Goal: Obtain resource: Obtain resource

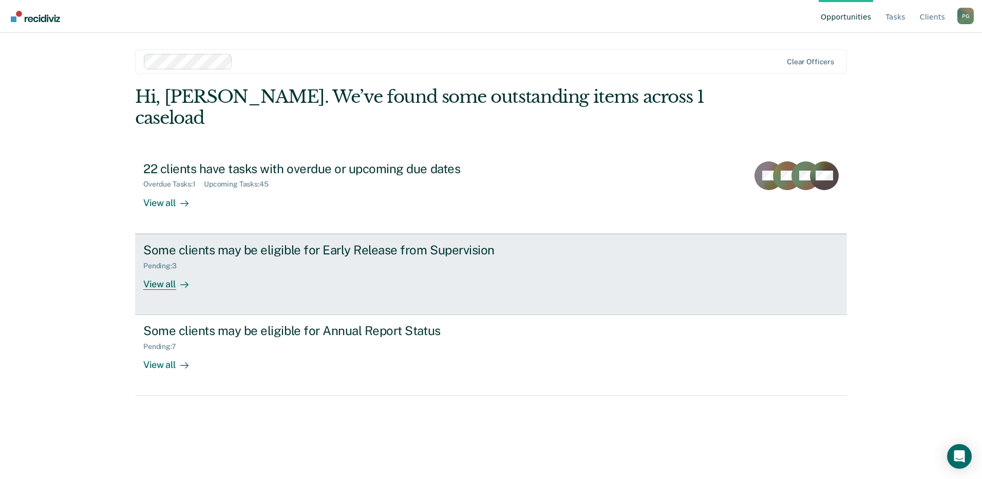
click at [169, 270] on div "View all" at bounding box center [172, 280] width 58 height 20
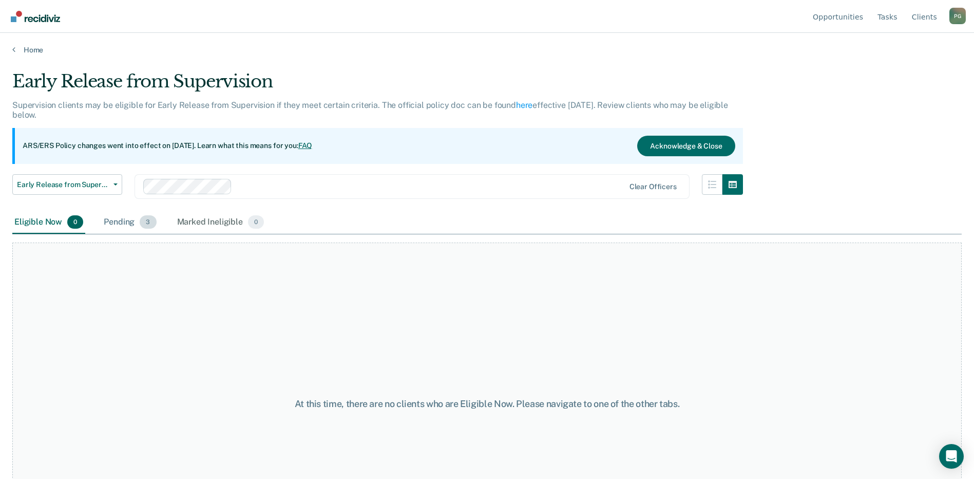
click at [128, 218] on div "Pending 3" at bounding box center [130, 222] width 56 height 23
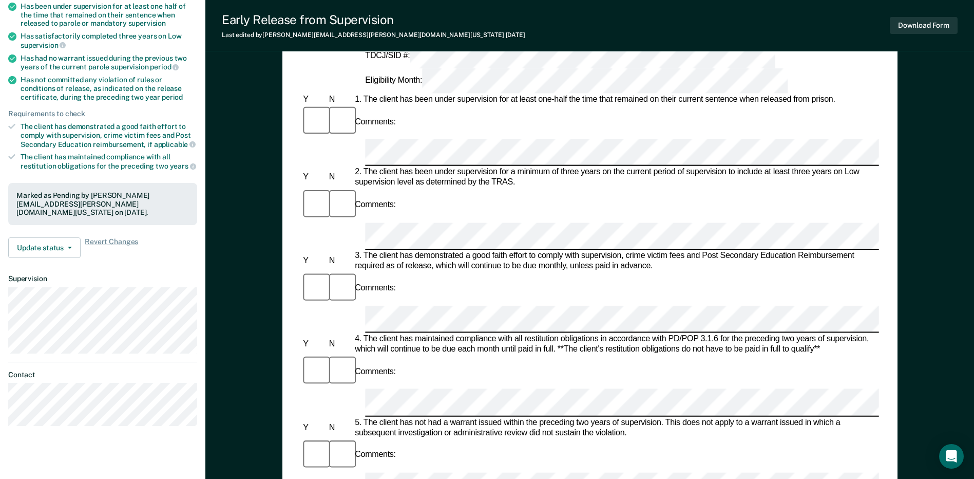
scroll to position [154, 0]
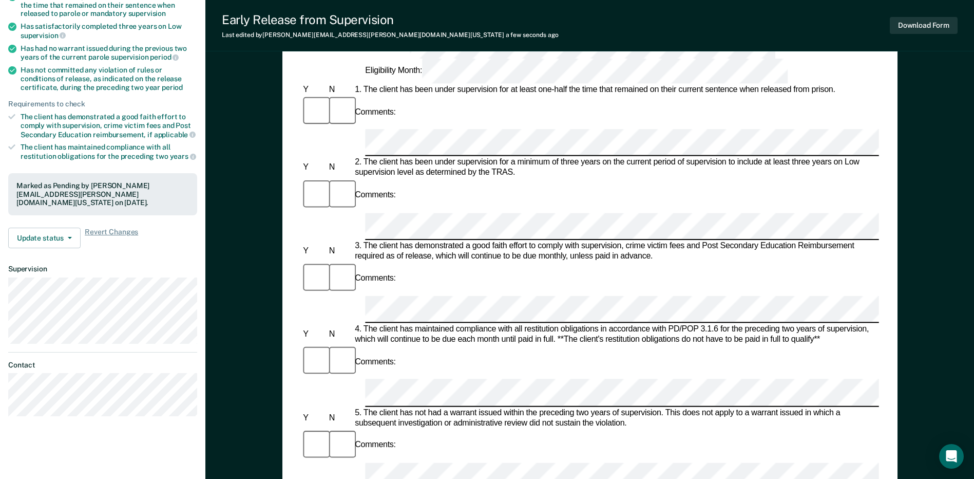
click at [339, 428] on div at bounding box center [340, 445] width 26 height 34
drag, startPoint x: 345, startPoint y: 250, endPoint x: 369, endPoint y: 336, distance: 89.7
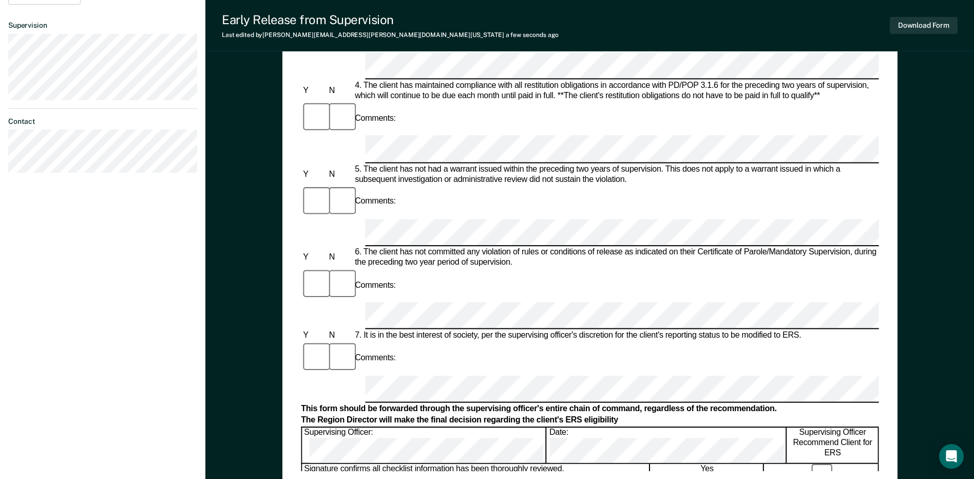
scroll to position [488, 0]
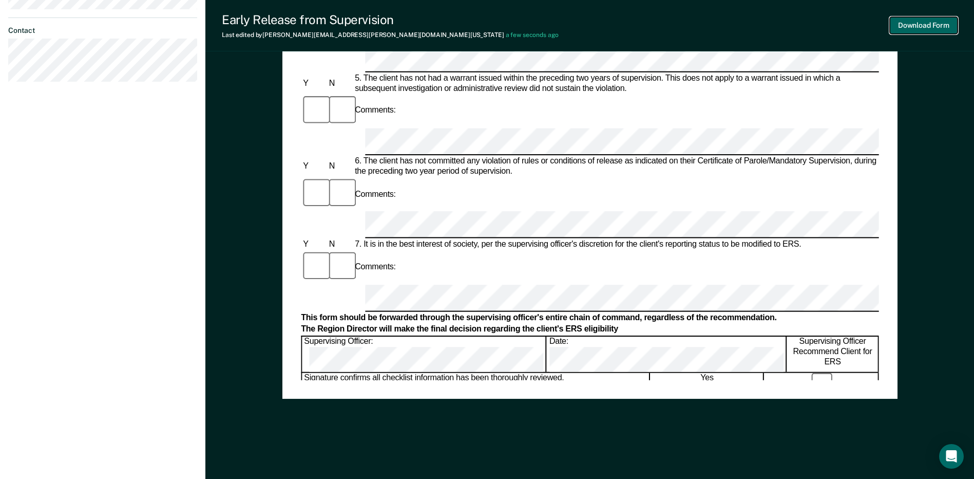
click at [916, 18] on button "Download Form" at bounding box center [924, 25] width 68 height 17
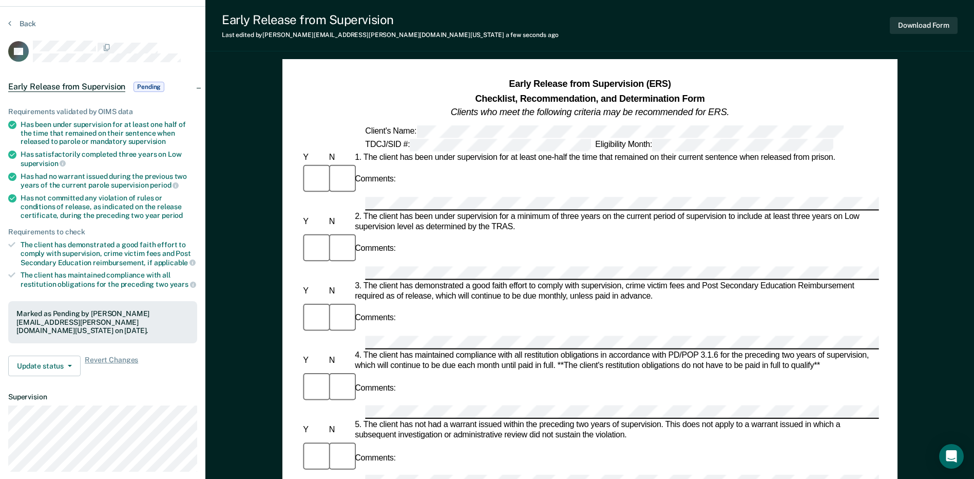
scroll to position [0, 0]
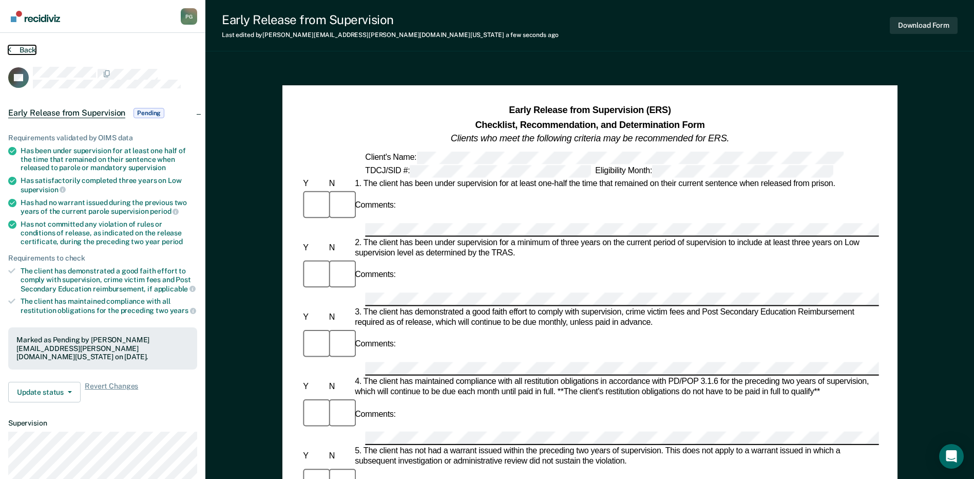
click at [30, 50] on button "Back" at bounding box center [22, 49] width 28 height 9
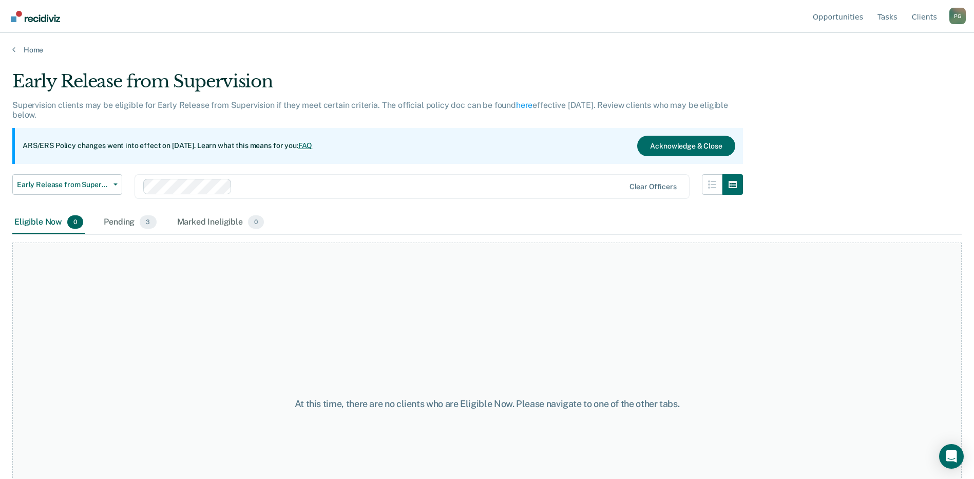
click at [25, 45] on div "Home" at bounding box center [487, 44] width 974 height 22
click at [29, 47] on link "Home" at bounding box center [486, 49] width 949 height 9
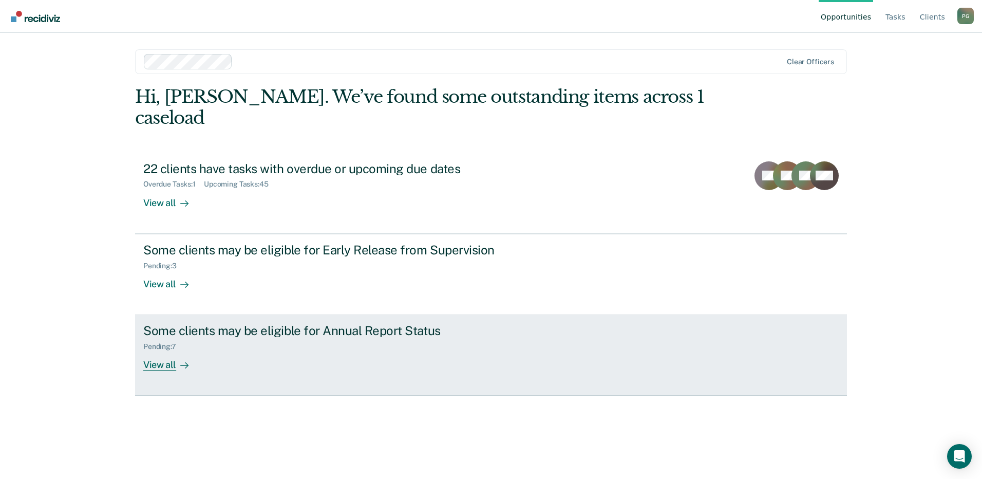
click at [163, 351] on div "View all" at bounding box center [172, 361] width 58 height 20
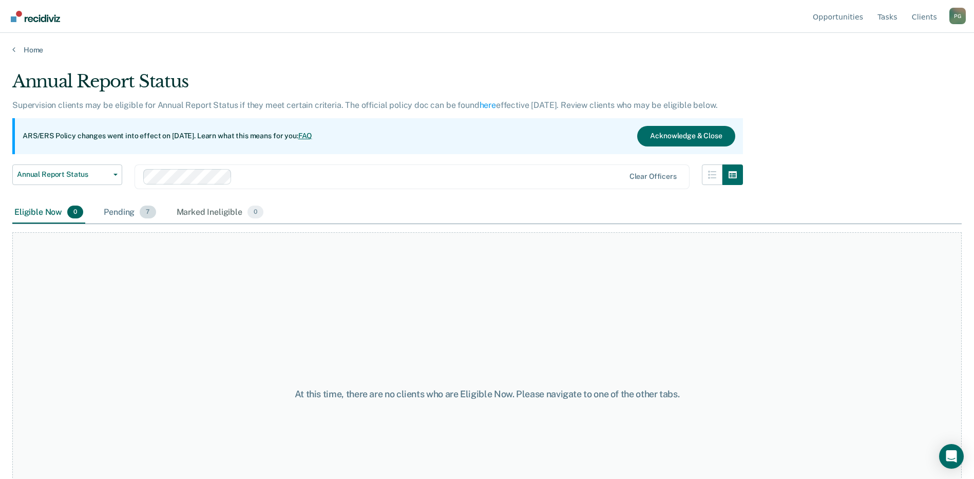
click at [129, 212] on div "Pending 7" at bounding box center [130, 212] width 56 height 23
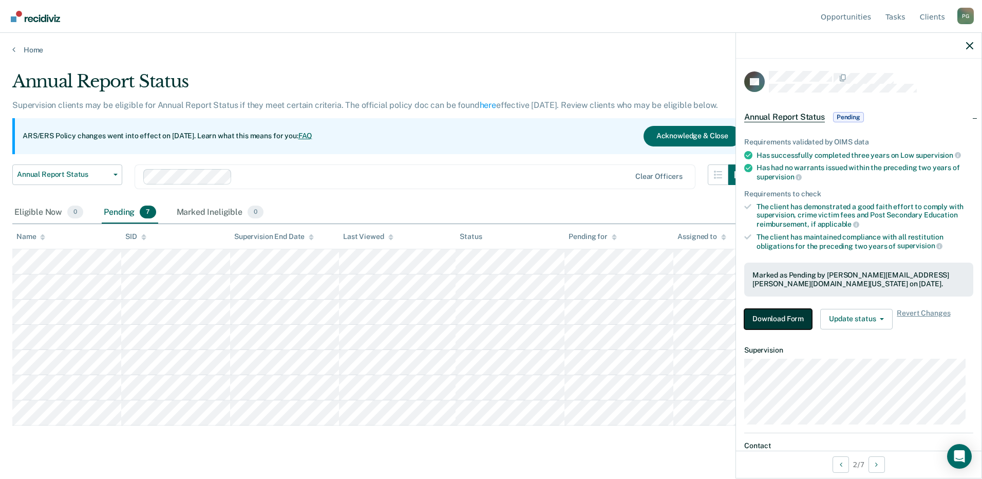
click at [758, 316] on button "Download Form" at bounding box center [778, 319] width 68 height 21
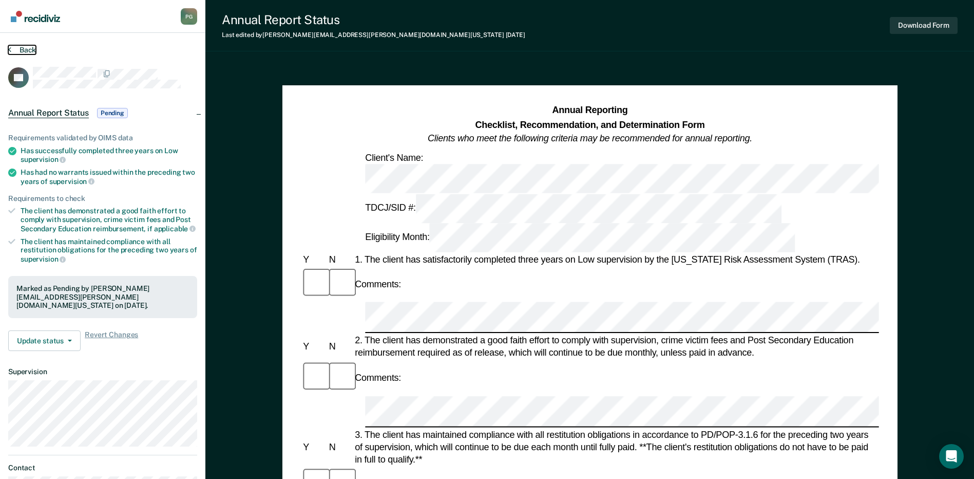
click at [24, 51] on button "Back" at bounding box center [22, 49] width 28 height 9
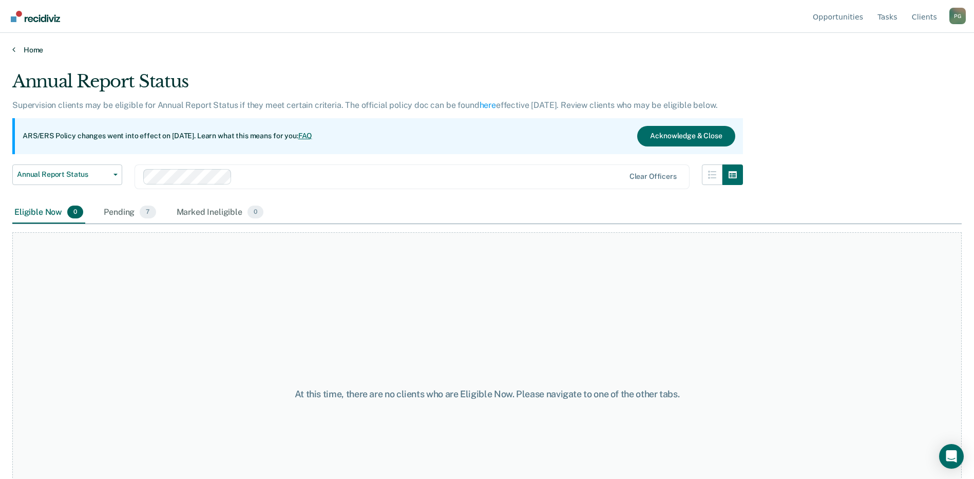
click at [26, 46] on link "Home" at bounding box center [486, 49] width 949 height 9
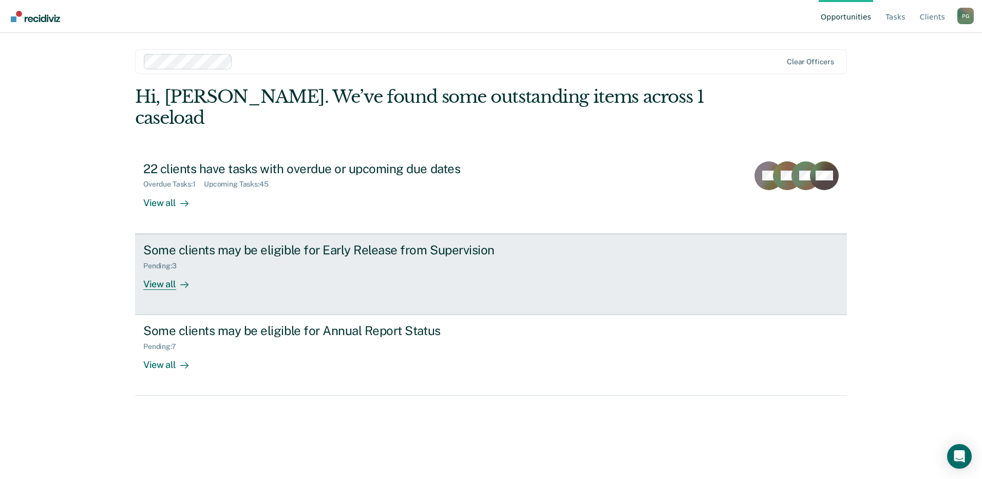
click at [169, 270] on div "View all" at bounding box center [172, 280] width 58 height 20
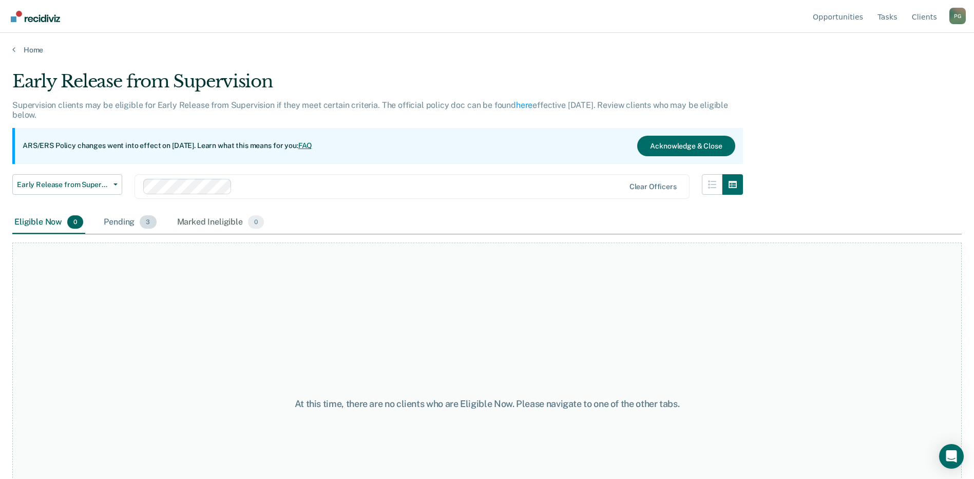
click at [131, 221] on div "Pending 3" at bounding box center [130, 222] width 56 height 23
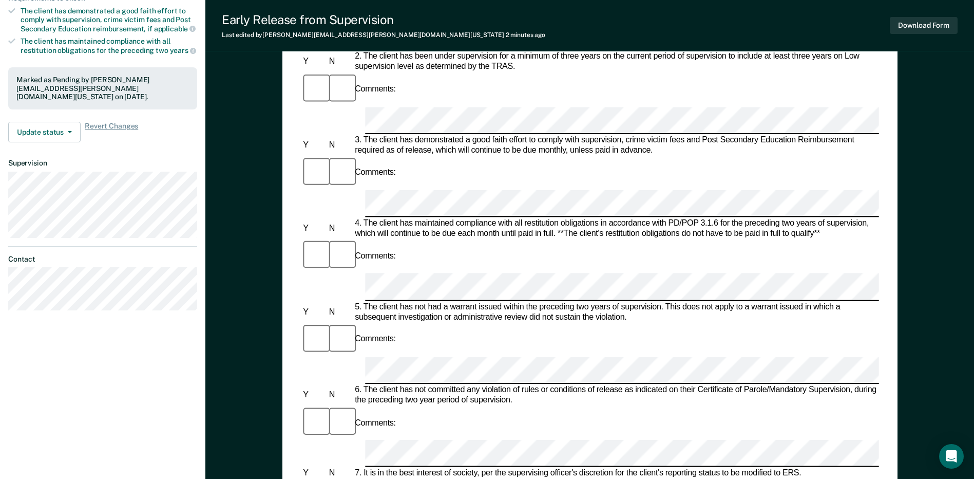
scroll to position [308, 0]
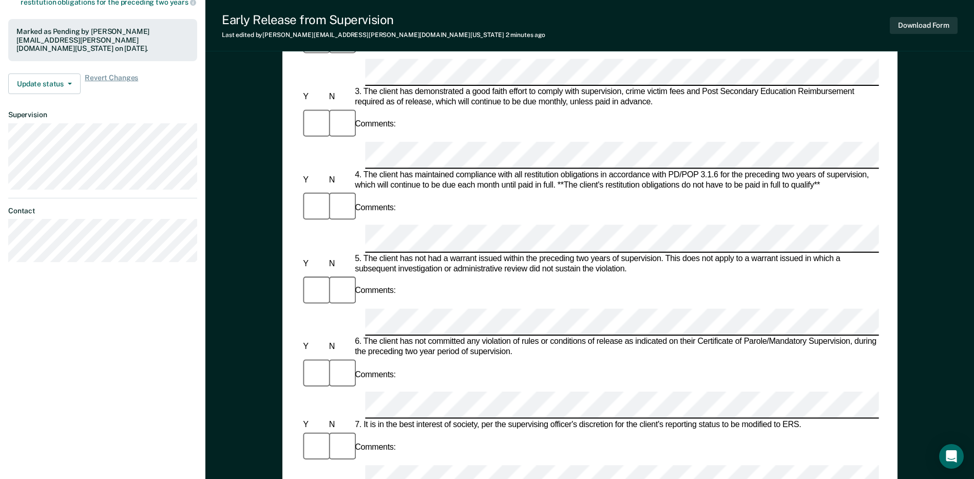
click at [350, 391] on div at bounding box center [590, 404] width 578 height 27
drag, startPoint x: 441, startPoint y: 182, endPoint x: 559, endPoint y: 167, distance: 119.0
click at [559, 357] on div "Comments:" at bounding box center [590, 374] width 578 height 34
click at [823, 430] on div "Comments:" at bounding box center [590, 447] width 578 height 34
click at [932, 24] on button "Download Form" at bounding box center [924, 25] width 68 height 17
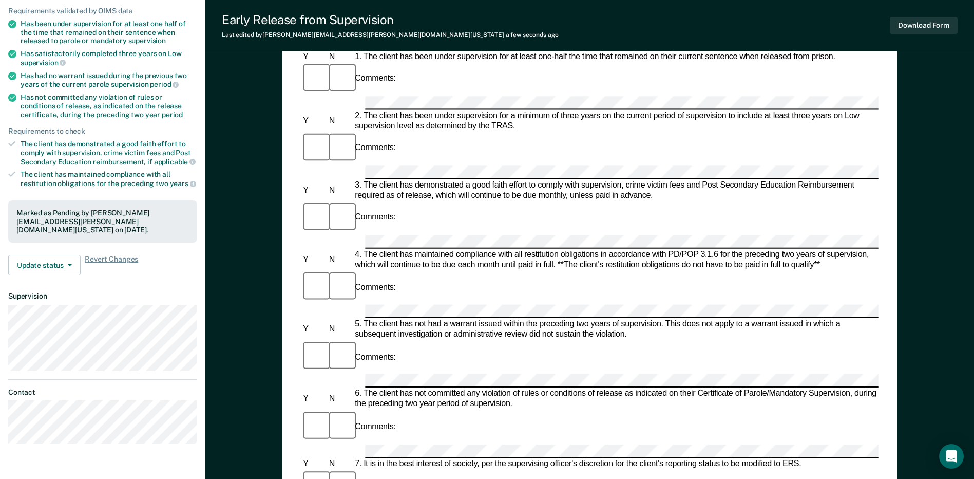
scroll to position [0, 0]
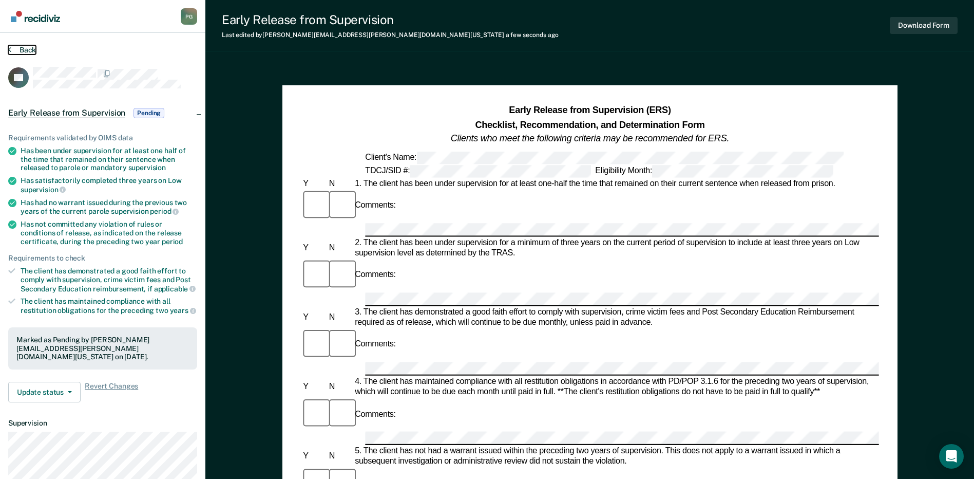
click at [13, 47] on button "Back" at bounding box center [22, 49] width 28 height 9
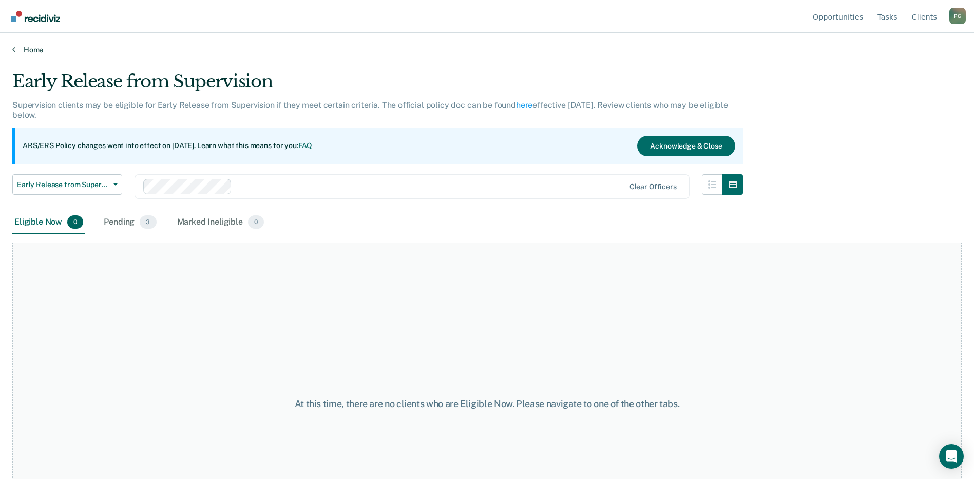
click at [27, 47] on link "Home" at bounding box center [486, 49] width 949 height 9
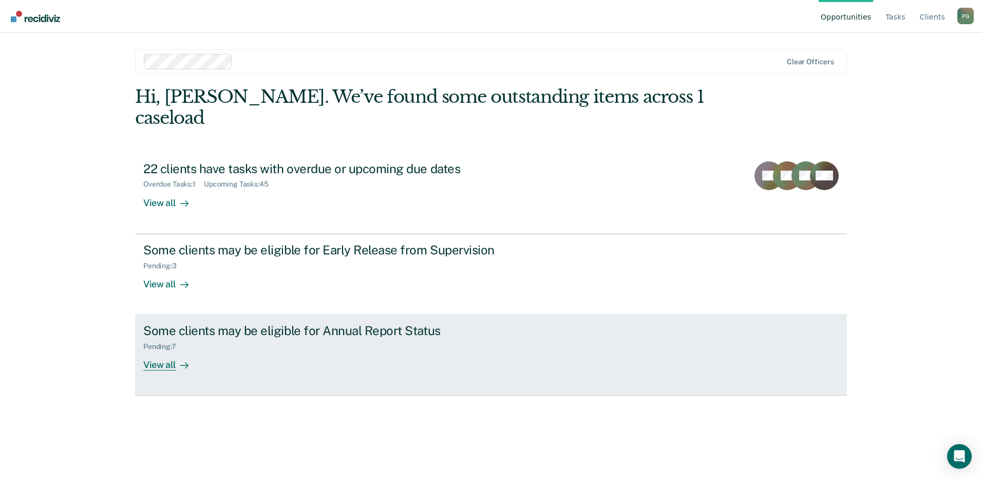
click at [170, 351] on div "View all" at bounding box center [172, 361] width 58 height 20
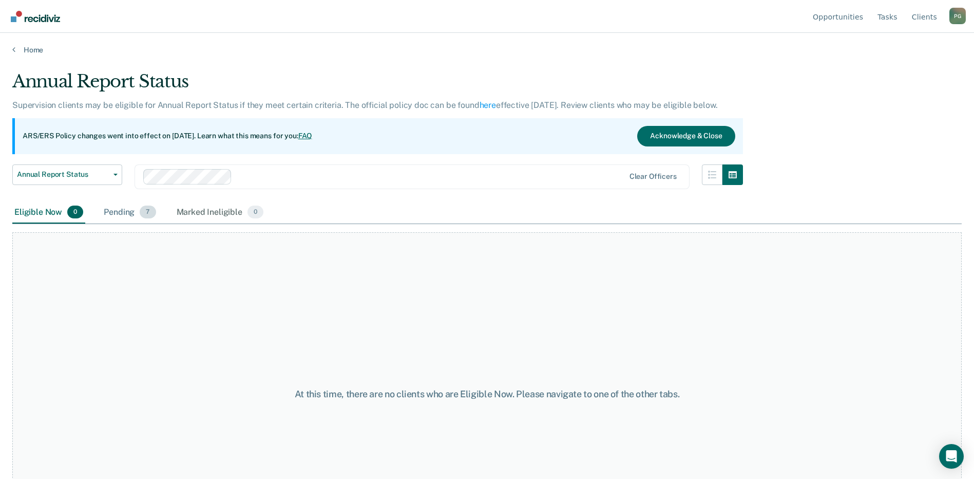
click at [116, 210] on div "Pending 7" at bounding box center [130, 212] width 56 height 23
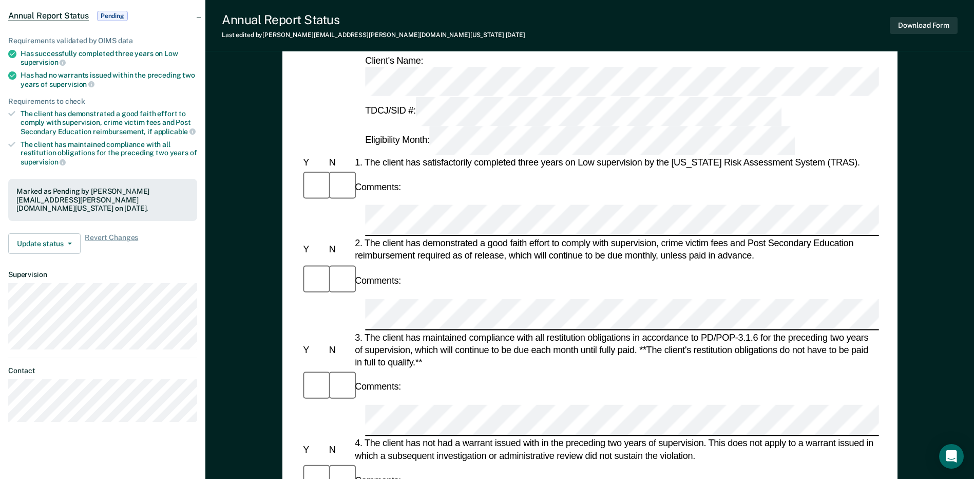
scroll to position [103, 0]
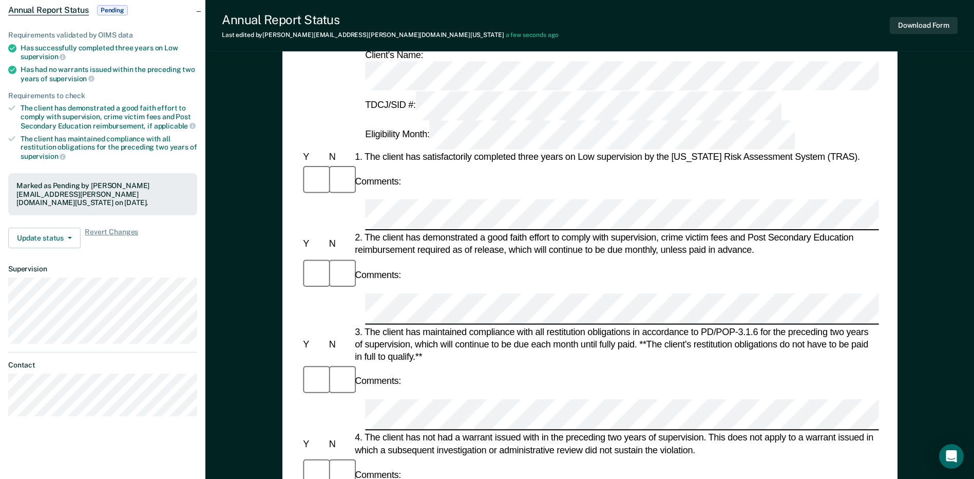
click at [293, 311] on div "Annual Reporting Checklist, Recommendation, and Determination Form Clients who …" at bounding box center [589, 383] width 615 height 801
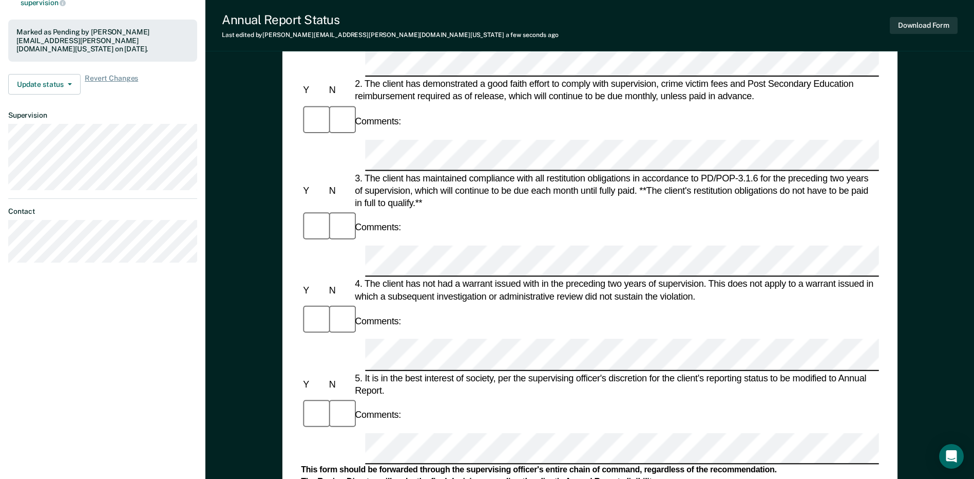
scroll to position [308, 0]
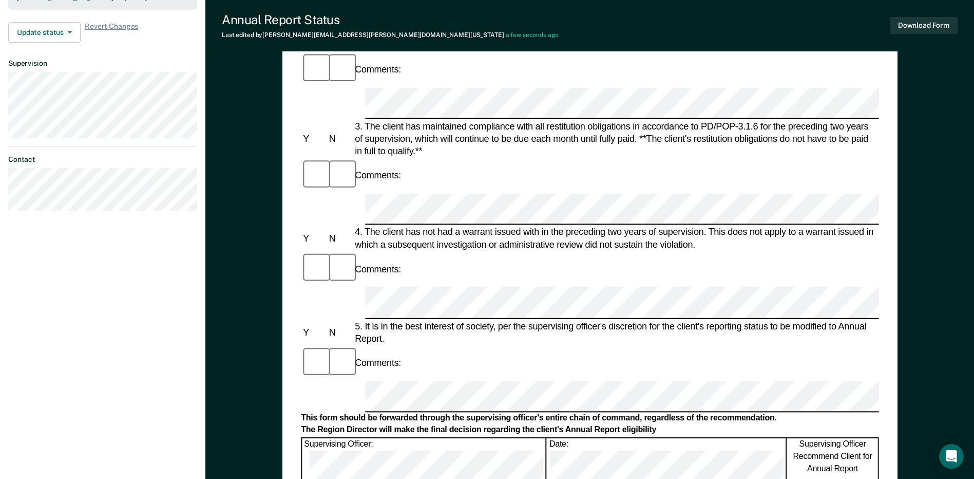
click at [874, 346] on div "Comments:" at bounding box center [590, 363] width 578 height 34
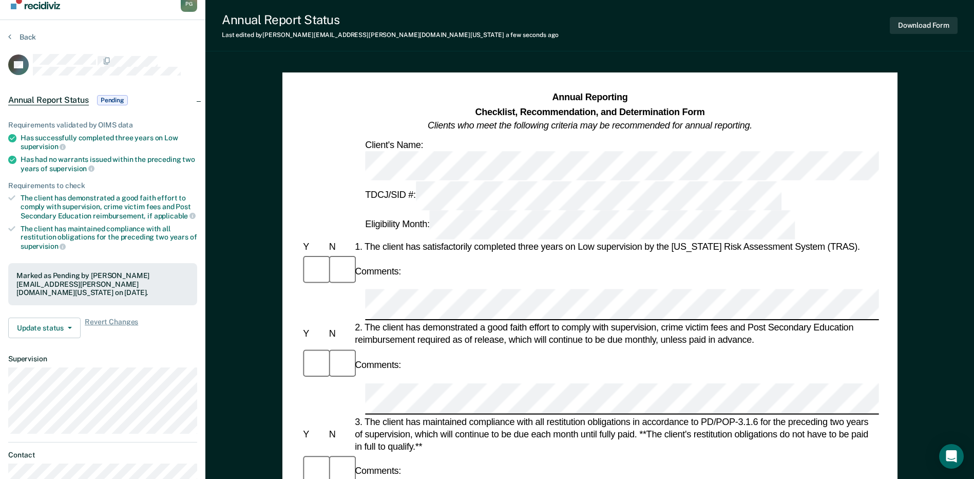
scroll to position [0, 0]
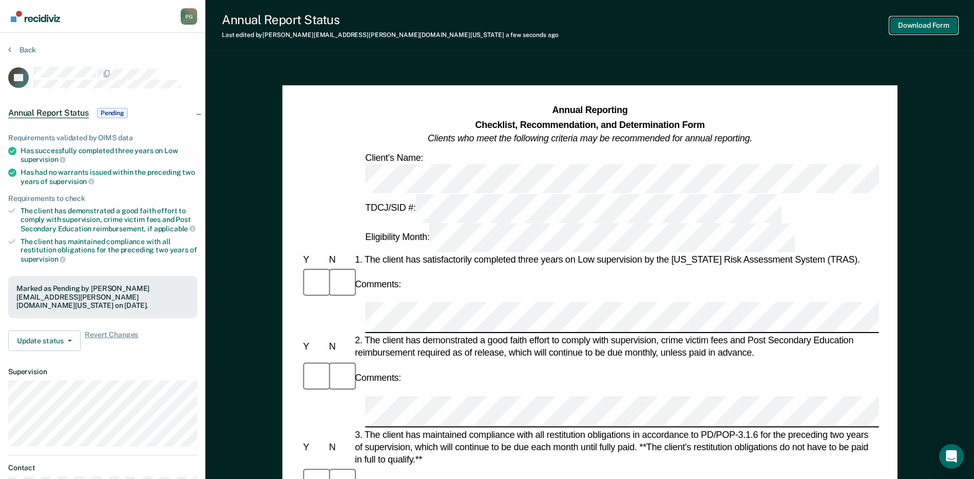
click at [936, 20] on button "Download Form" at bounding box center [924, 25] width 68 height 17
